Goal: Task Accomplishment & Management: Use online tool/utility

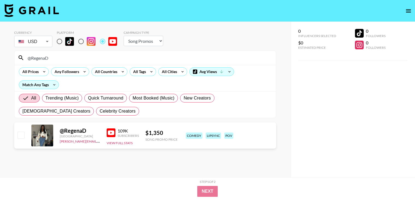
select select "Song"
click at [61, 41] on input "radio" at bounding box center [59, 41] width 11 height 11
radio input "true"
click at [56, 60] on input "@RegenaD" at bounding box center [148, 57] width 248 height 9
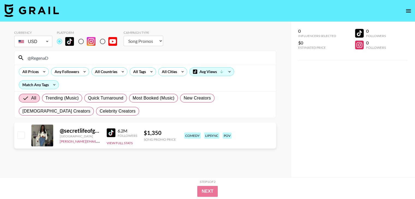
click at [56, 60] on input "@RegenaD" at bounding box center [148, 57] width 248 height 9
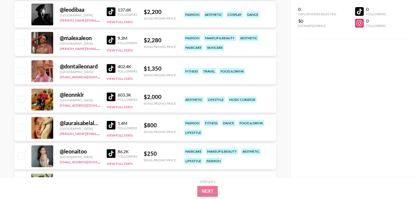
scroll to position [182, 0]
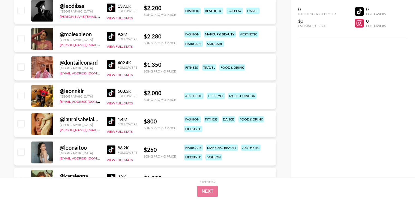
type input "[PERSON_NAME]"
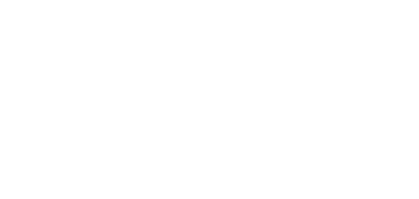
select select "Song"
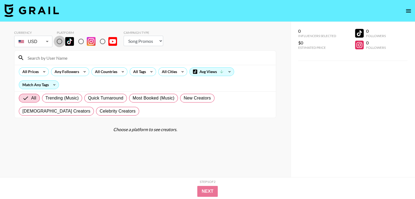
click at [61, 41] on input "radio" at bounding box center [59, 41] width 11 height 11
radio input "true"
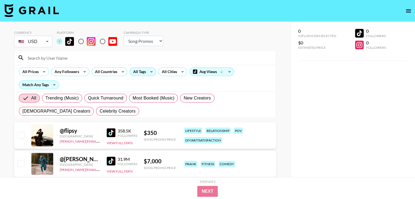
click at [142, 72] on div "All Tags" at bounding box center [138, 72] width 17 height 8
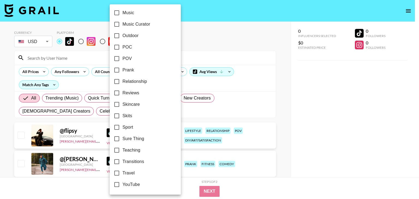
scroll to position [313, 0]
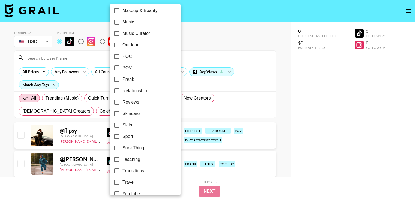
drag, startPoint x: 0, startPoint y: 147, endPoint x: 2, endPoint y: 142, distance: 5.0
click at [0, 145] on div at bounding box center [209, 99] width 419 height 199
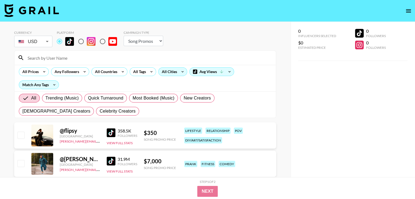
click at [175, 72] on div "All Cities" at bounding box center [169, 72] width 20 height 8
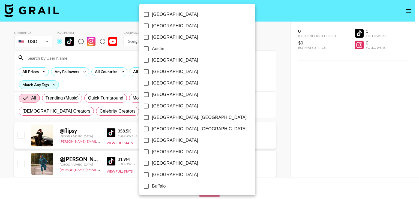
click at [113, 74] on div at bounding box center [209, 99] width 419 height 199
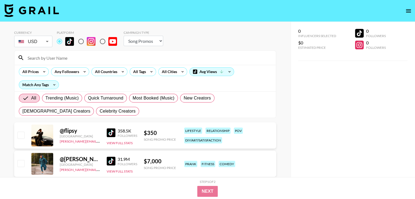
click at [114, 70] on div "Amsterdam Atlanta Auckland Austin Baltimore Barcelona Beijing Belfast Berlin Bi…" at bounding box center [207, 99] width 415 height 199
click at [119, 69] on icon at bounding box center [122, 72] width 9 height 8
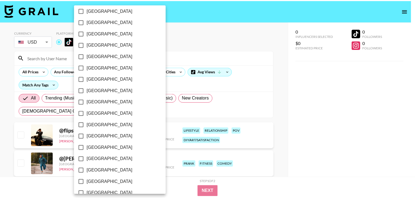
scroll to position [437, 0]
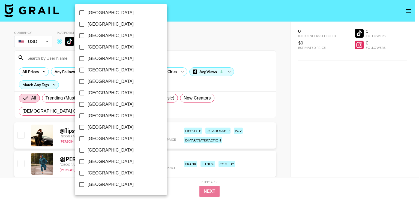
click at [105, 171] on span "[GEOGRAPHIC_DATA]" at bounding box center [111, 173] width 46 height 7
click at [88, 171] on input "[GEOGRAPHIC_DATA]" at bounding box center [81, 173] width 11 height 11
checkbox input "true"
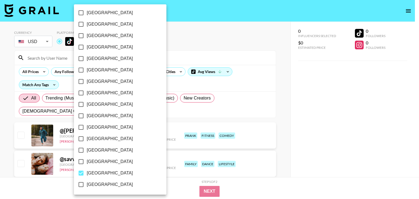
click at [0, 141] on div at bounding box center [209, 99] width 419 height 199
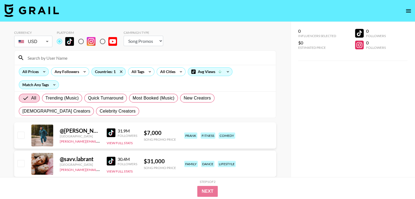
click at [39, 74] on div "All Prices" at bounding box center [34, 71] width 30 height 9
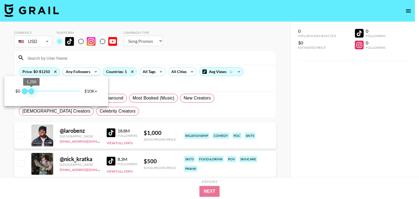
type input "1000"
drag, startPoint x: 76, startPoint y: 91, endPoint x: 30, endPoint y: 92, distance: 45.8
click at [30, 92] on span "1,000" at bounding box center [29, 90] width 5 height 5
click at [0, 141] on div at bounding box center [209, 99] width 419 height 199
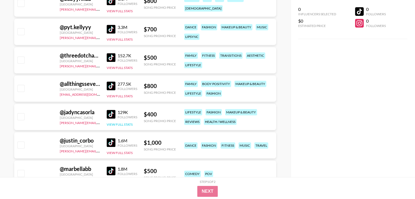
scroll to position [4548, 0]
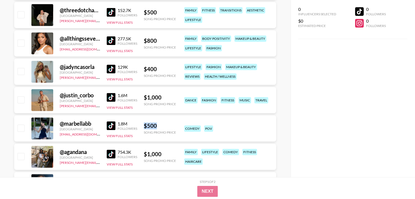
drag, startPoint x: 158, startPoint y: 124, endPoint x: 163, endPoint y: 124, distance: 4.4
click at [163, 124] on div "@ marbellabb United States taz@grail-talent.com 1.8M Followers View Full Stats …" at bounding box center [145, 128] width 262 height 26
copy div "$ 500"
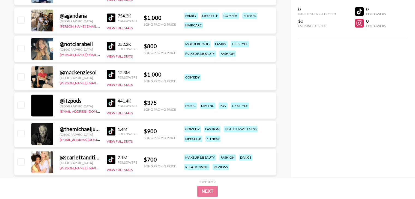
scroll to position [4912, 0]
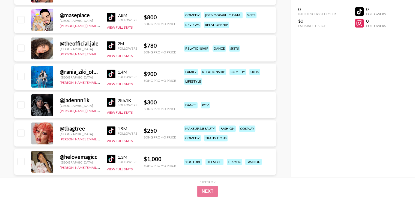
click at [322, 105] on div "0 Influencers Selected $0 Estimated Price 0 Followers 0 Followers" at bounding box center [353, 88] width 124 height 177
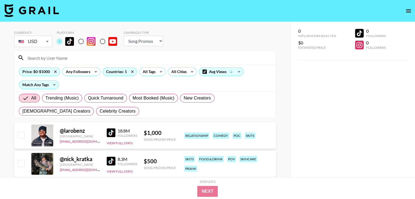
click at [87, 59] on input at bounding box center [148, 57] width 248 height 9
paste input "nnnnylsoj"
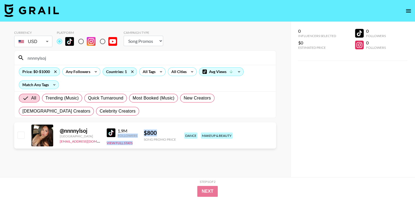
drag, startPoint x: 157, startPoint y: 135, endPoint x: 138, endPoint y: 132, distance: 19.0
click at [138, 132] on div "@ nnnnylsoj United States joseff@grail-talent.com 1.9M Followers View Full Stat…" at bounding box center [145, 136] width 262 height 26
copy div "Followers View Full Stats $ 800"
click at [69, 62] on div "nnnnylsoj" at bounding box center [144, 58] width 261 height 14
click at [68, 59] on input "nnnnylsoj" at bounding box center [148, 57] width 248 height 9
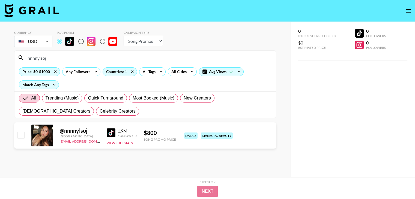
click at [68, 59] on input "nnnnylsoj" at bounding box center [148, 57] width 248 height 9
paste input "jasminevillegas1207"
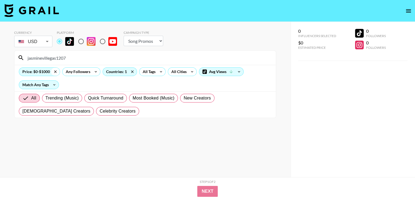
click at [56, 71] on icon at bounding box center [55, 72] width 9 height 8
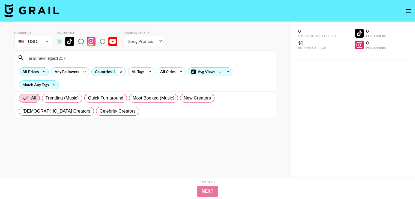
click at [120, 71] on icon at bounding box center [121, 71] width 2 height 2
click at [75, 52] on div "jasminevillegas1207" at bounding box center [144, 58] width 261 height 14
click at [77, 58] on input "jasminevillegas1207" at bounding box center [148, 57] width 248 height 9
click at [59, 56] on input "jasminev" at bounding box center [148, 57] width 248 height 9
click at [39, 57] on input "jasminev" at bounding box center [148, 57] width 248 height 9
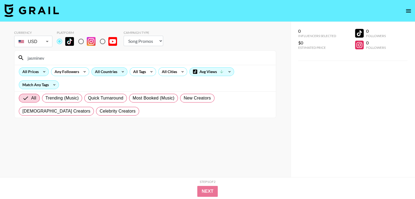
click at [39, 57] on input "jasminev" at bounding box center [148, 57] width 248 height 9
paste input "mirellalovesredbull"
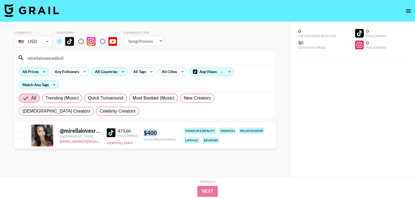
click at [142, 129] on div "@ mirellalovesredbull United States max@grail-talent.com 473.6K Followers View …" at bounding box center [145, 136] width 262 height 26
copy div "$ 400"
click at [54, 58] on input "mirellalovesredbull" at bounding box center [148, 57] width 248 height 9
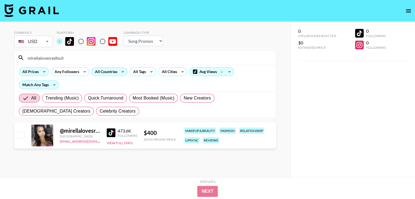
paste input "aniratd"
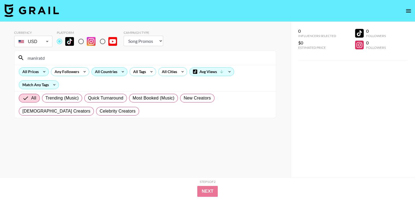
click at [51, 54] on input "maniratd" at bounding box center [148, 57] width 248 height 9
paste input "crismelyy____"
click at [50, 56] on input "crismelyy____" at bounding box center [148, 57] width 248 height 9
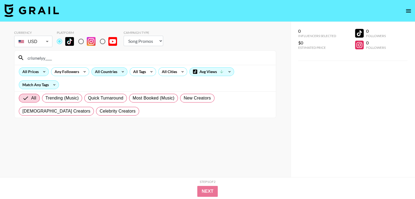
click at [50, 56] on input "crismelyy____" at bounding box center [148, 57] width 248 height 9
paste input "rosee_20"
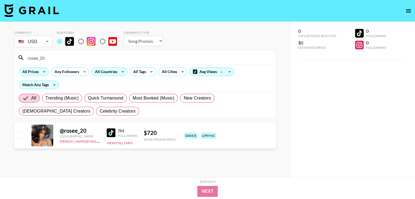
type input "rosee_20"
drag, startPoint x: 159, startPoint y: 134, endPoint x: 141, endPoint y: 134, distance: 17.5
click at [141, 134] on div "@ rosee_20 United States chris@grail-talent.com 7M Followers View Full Stats $ …" at bounding box center [145, 136] width 262 height 26
copy div "$ 720"
